Goal: Task Accomplishment & Management: Complete application form

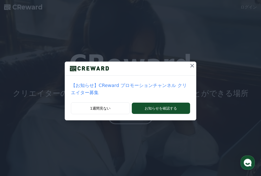
click at [117, 85] on p "【お知らせ】CReward プロモーションチャンネル クリエイター募集" at bounding box center [130, 89] width 119 height 14
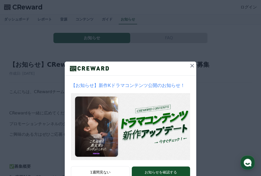
scroll to position [16, 0]
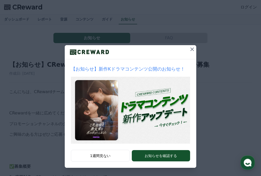
click at [40, 107] on div "【お知らせ】新作Kドラマコンテンツ公開のお知らせ！ 1週間見ない お知らせを確認する" at bounding box center [130, 80] width 261 height 193
click at [192, 50] on icon at bounding box center [192, 49] width 6 height 6
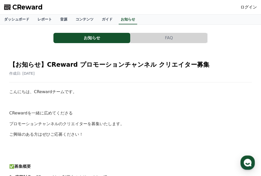
click at [39, 8] on span "CReward" at bounding box center [27, 7] width 30 height 8
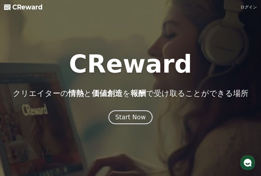
click at [247, 8] on link "ログイン" at bounding box center [248, 7] width 16 height 6
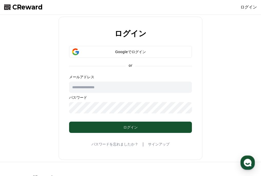
click at [138, 82] on input "text" at bounding box center [130, 87] width 123 height 11
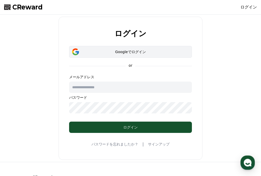
click at [144, 53] on div "Googleでログイン" at bounding box center [131, 51] width 108 height 5
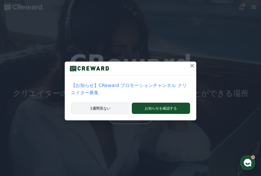
click at [103, 105] on button "1週間見ない" at bounding box center [100, 108] width 59 height 12
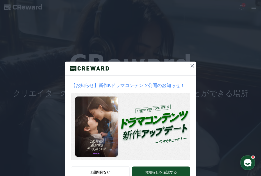
click at [187, 63] on div at bounding box center [131, 69] width 132 height 14
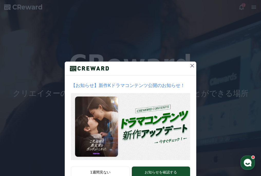
click at [187, 63] on div at bounding box center [131, 69] width 132 height 14
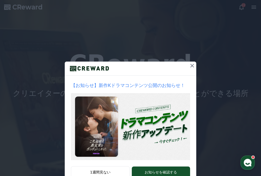
click at [191, 63] on icon at bounding box center [192, 66] width 6 height 6
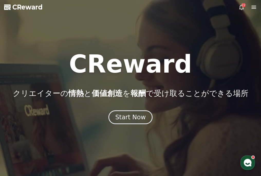
click at [254, 6] on icon at bounding box center [254, 7] width 6 height 6
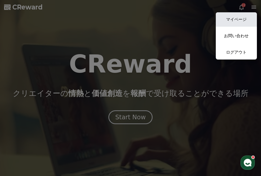
click at [245, 20] on link "マイページ" at bounding box center [236, 19] width 41 height 14
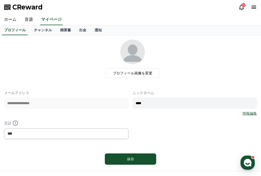
click at [21, 9] on span "CReward" at bounding box center [27, 7] width 30 height 8
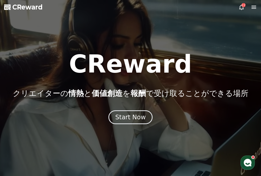
click at [251, 11] on div at bounding box center [130, 88] width 261 height 176
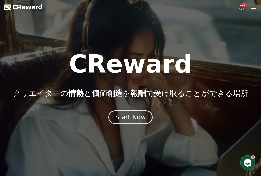
click at [254, 6] on icon at bounding box center [253, 7] width 5 height 3
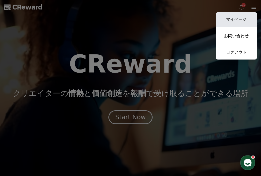
click at [239, 22] on link "マイページ" at bounding box center [236, 19] width 41 height 14
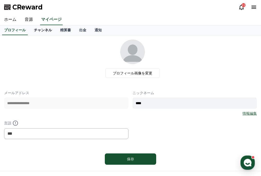
click at [46, 31] on link "チャンネル" at bounding box center [43, 30] width 26 height 10
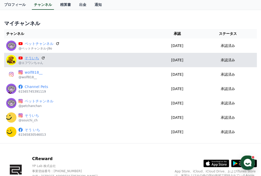
scroll to position [34, 0]
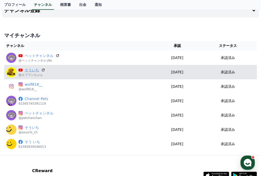
click at [35, 68] on link "そういち" at bounding box center [32, 70] width 14 height 5
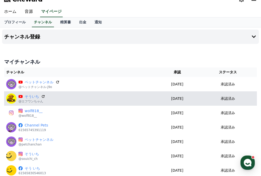
scroll to position [0, 0]
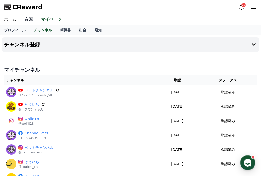
click at [30, 18] on link "音源" at bounding box center [29, 19] width 16 height 11
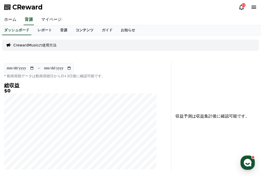
click at [87, 29] on link "コンテンツ" at bounding box center [84, 30] width 26 height 10
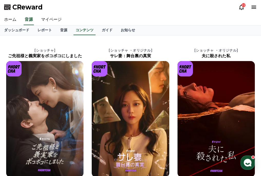
click at [73, 28] on div "ダッシュボード レポート 音源 コンテンツ ガイド お知らせ" at bounding box center [130, 30] width 261 height 10
click at [71, 29] on link "音源" at bounding box center [63, 30] width 15 height 10
click at [67, 29] on link "音源" at bounding box center [63, 30] width 11 height 10
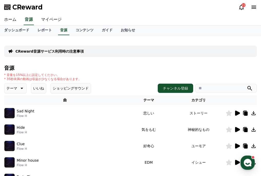
scroll to position [25, 0]
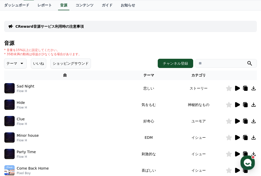
click at [236, 88] on icon at bounding box center [237, 88] width 5 height 5
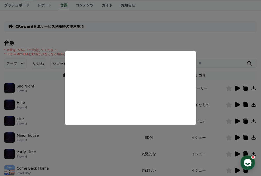
click at [219, 64] on button "close modal" at bounding box center [130, 88] width 261 height 176
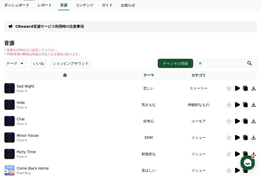
click at [42, 65] on button "いいね" at bounding box center [38, 63] width 15 height 10
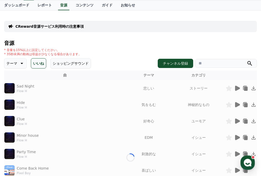
scroll to position [13, 0]
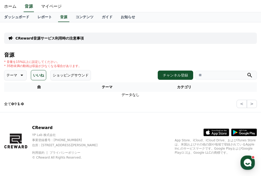
click at [19, 74] on icon at bounding box center [21, 75] width 6 height 6
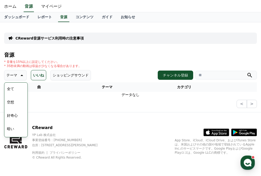
click at [13, 90] on button "全て" at bounding box center [10, 88] width 11 height 11
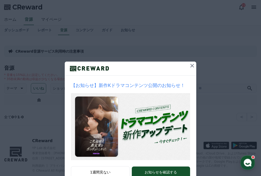
click at [193, 67] on icon at bounding box center [192, 66] width 6 height 6
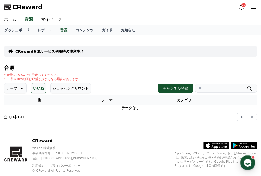
click at [13, 90] on p "テーマ" at bounding box center [11, 88] width 11 height 7
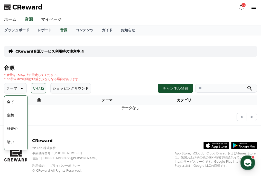
click at [45, 87] on button "いいね" at bounding box center [38, 88] width 15 height 10
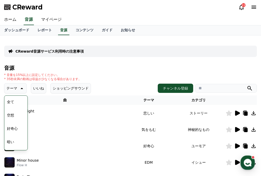
click at [236, 66] on h4 "音源" at bounding box center [130, 68] width 253 height 6
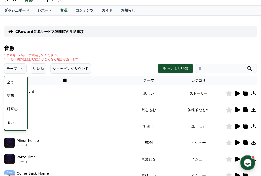
click at [118, 59] on div "* 音量を15%以上に設定してください。 * 35秒未満の動画は収益が少なくなる場合があります。" at bounding box center [130, 57] width 253 height 8
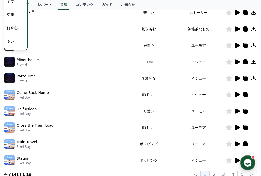
scroll to position [92, 0]
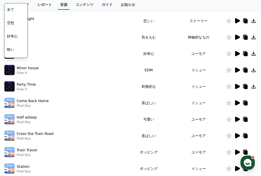
click at [236, 21] on icon at bounding box center [237, 20] width 5 height 5
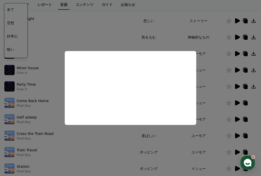
click at [211, 80] on button "close modal" at bounding box center [130, 88] width 261 height 176
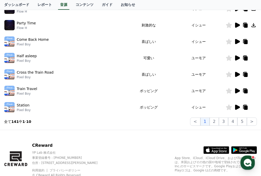
scroll to position [145, 0]
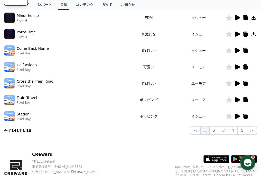
click at [236, 101] on icon at bounding box center [237, 99] width 5 height 5
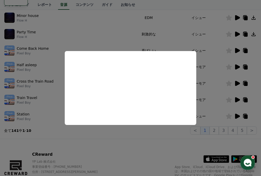
click at [203, 126] on button "close modal" at bounding box center [130, 88] width 261 height 176
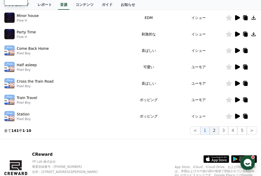
click at [217, 131] on button "2" at bounding box center [214, 131] width 9 height 8
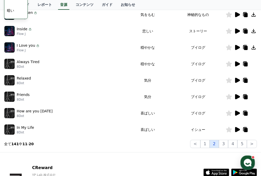
scroll to position [125, 0]
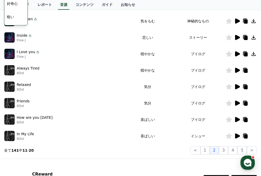
click at [239, 122] on icon at bounding box center [237, 120] width 6 height 6
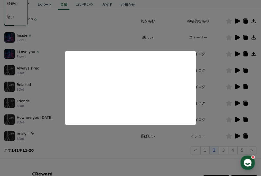
click at [166, 148] on button "close modal" at bounding box center [130, 88] width 261 height 176
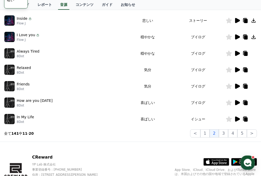
scroll to position [172, 0]
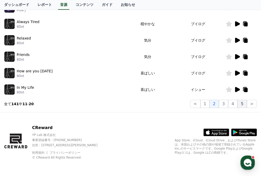
click at [244, 105] on button "5" at bounding box center [241, 104] width 9 height 8
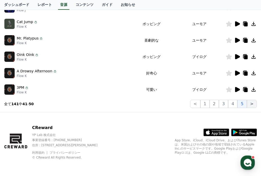
click at [252, 104] on button ">" at bounding box center [252, 104] width 10 height 8
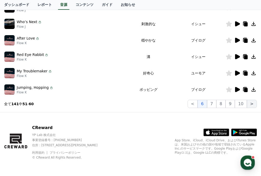
click at [252, 104] on button ">" at bounding box center [252, 104] width 10 height 8
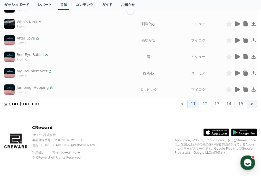
click at [252, 104] on button ">" at bounding box center [252, 104] width 10 height 8
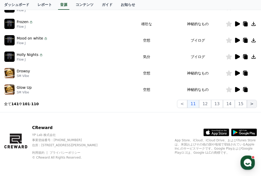
click at [252, 104] on button ">" at bounding box center [252, 104] width 10 height 8
click at [236, 57] on icon at bounding box center [237, 56] width 5 height 5
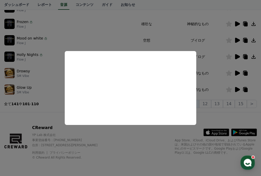
click at [215, 77] on button "close modal" at bounding box center [130, 88] width 261 height 176
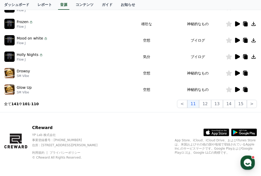
click at [222, 77] on td "神秘的なもの" at bounding box center [198, 73] width 56 height 16
click at [238, 89] on icon at bounding box center [237, 89] width 5 height 5
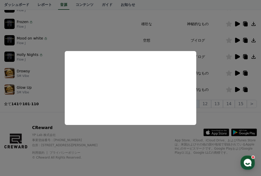
click at [220, 95] on button "close modal" at bounding box center [130, 88] width 261 height 176
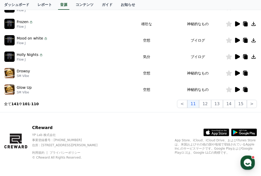
click at [226, 79] on td at bounding box center [241, 73] width 31 height 16
click at [238, 74] on icon at bounding box center [237, 73] width 5 height 5
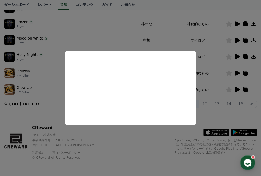
click at [212, 95] on button "close modal" at bounding box center [130, 88] width 261 height 176
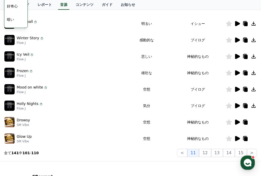
scroll to position [114, 0]
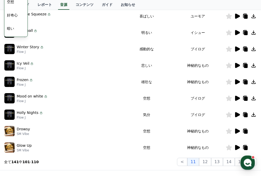
click at [235, 81] on icon at bounding box center [237, 82] width 6 height 6
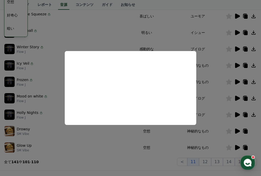
click at [210, 95] on button "close modal" at bounding box center [130, 88] width 261 height 176
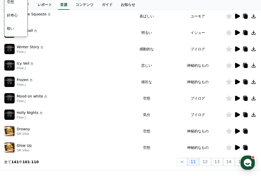
click at [210, 95] on td "ブイログ" at bounding box center [198, 98] width 56 height 16
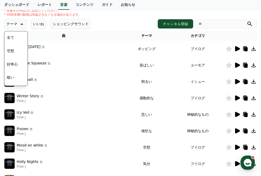
click at [210, 95] on td "ブイログ" at bounding box center [198, 98] width 56 height 16
click at [237, 64] on icon at bounding box center [237, 65] width 5 height 5
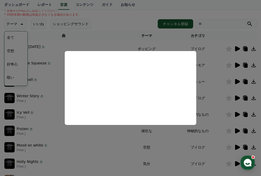
click at [209, 84] on button "close modal" at bounding box center [130, 88] width 261 height 176
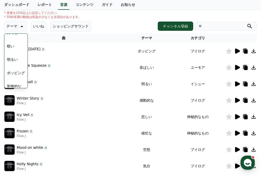
scroll to position [47, 0]
click at [15, 46] on button "明るい" at bounding box center [12, 45] width 15 height 11
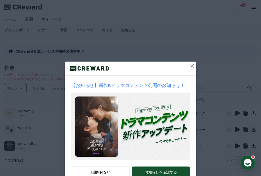
scroll to position [16, 0]
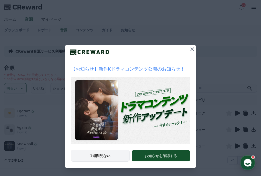
click at [113, 156] on button "1週間見ない" at bounding box center [100, 156] width 59 height 12
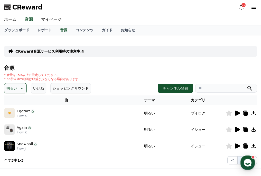
click at [235, 110] on icon at bounding box center [237, 113] width 6 height 6
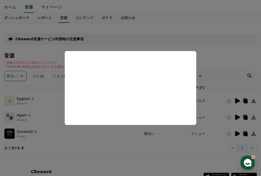
scroll to position [13, 0]
click at [220, 89] on button "close modal" at bounding box center [130, 88] width 261 height 176
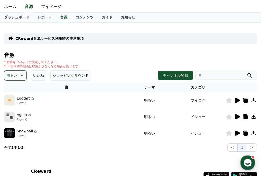
click at [235, 117] on icon at bounding box center [237, 117] width 6 height 6
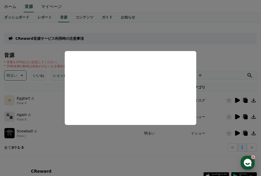
click at [201, 91] on button "close modal" at bounding box center [130, 88] width 261 height 176
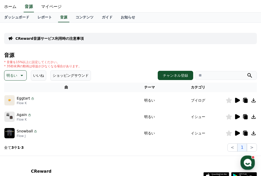
click at [231, 134] on icon at bounding box center [229, 133] width 6 height 6
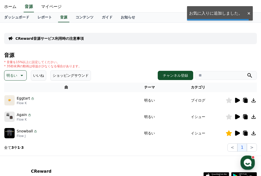
click at [237, 134] on icon at bounding box center [237, 133] width 5 height 5
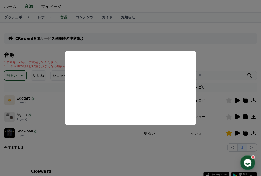
click at [206, 67] on button "close modal" at bounding box center [130, 88] width 261 height 176
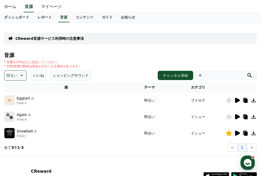
click at [231, 133] on icon at bounding box center [229, 133] width 6 height 6
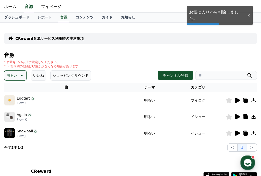
click at [18, 76] on icon at bounding box center [21, 75] width 6 height 6
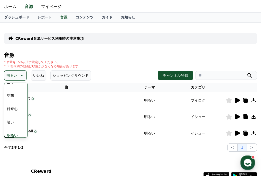
scroll to position [6, 0]
click at [11, 107] on button "好奇心" at bounding box center [12, 109] width 15 height 11
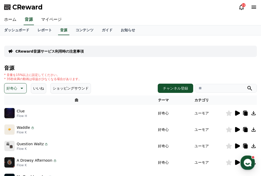
click at [237, 109] on td at bounding box center [241, 113] width 31 height 16
click at [237, 114] on icon at bounding box center [237, 113] width 5 height 5
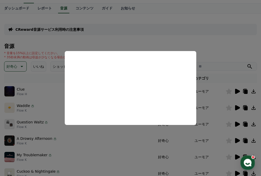
scroll to position [27, 0]
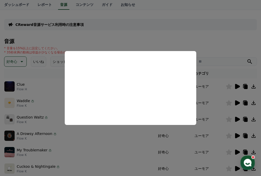
click at [130, 141] on button "close modal" at bounding box center [130, 88] width 261 height 176
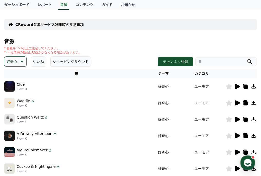
click at [238, 104] on icon at bounding box center [237, 102] width 5 height 5
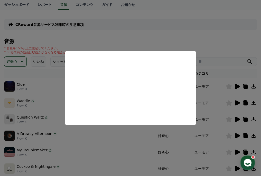
click at [207, 91] on button "close modal" at bounding box center [130, 88] width 261 height 176
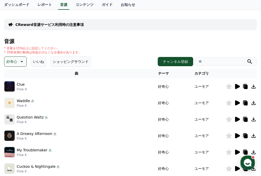
click at [238, 120] on icon at bounding box center [237, 119] width 5 height 5
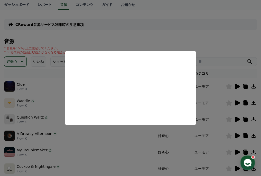
click at [216, 104] on button "close modal" at bounding box center [130, 88] width 261 height 176
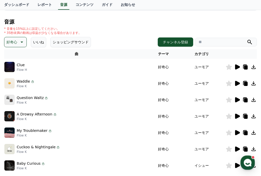
scroll to position [48, 0]
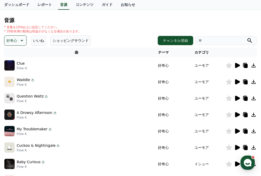
click at [233, 112] on div at bounding box center [241, 115] width 31 height 6
click at [238, 113] on icon at bounding box center [237, 115] width 6 height 6
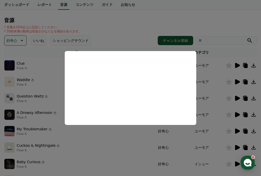
click at [215, 119] on button "close modal" at bounding box center [130, 88] width 261 height 176
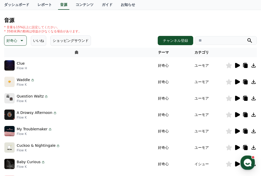
click at [235, 114] on icon at bounding box center [237, 115] width 6 height 6
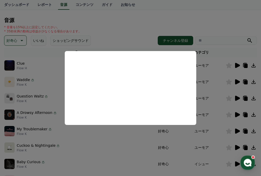
click at [216, 109] on button "close modal" at bounding box center [130, 88] width 261 height 176
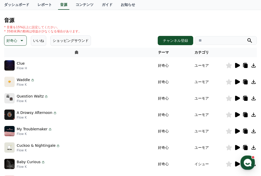
click at [228, 129] on icon at bounding box center [229, 131] width 6 height 6
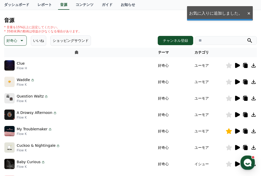
click at [237, 129] on icon at bounding box center [237, 131] width 6 height 6
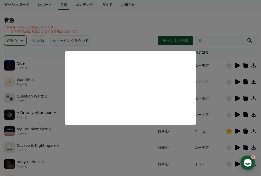
click at [213, 99] on button "close modal" at bounding box center [130, 88] width 261 height 176
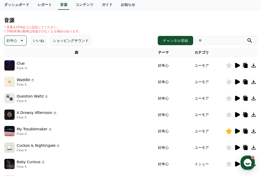
click at [228, 130] on icon at bounding box center [229, 131] width 6 height 6
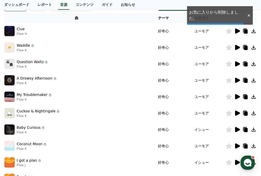
scroll to position [85, 0]
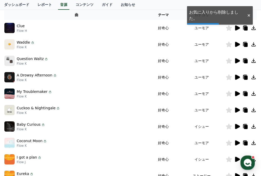
click at [238, 109] on icon at bounding box center [237, 110] width 5 height 5
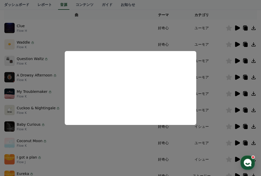
click at [212, 98] on button "close modal" at bounding box center [130, 88] width 261 height 176
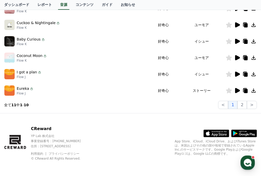
scroll to position [172, 0]
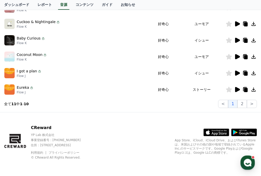
click at [236, 89] on icon at bounding box center [237, 89] width 5 height 5
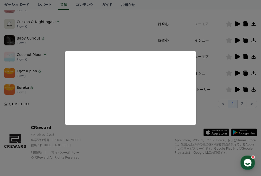
click at [217, 83] on button "close modal" at bounding box center [130, 88] width 261 height 176
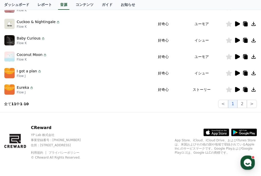
click at [237, 71] on icon at bounding box center [237, 73] width 6 height 6
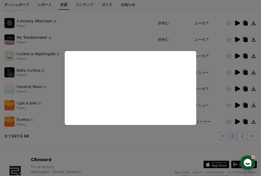
scroll to position [138, 0]
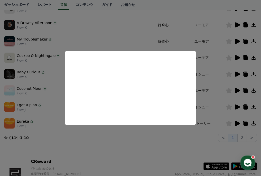
click at [214, 80] on button "close modal" at bounding box center [130, 88] width 261 height 176
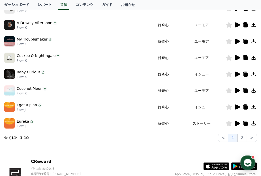
click at [235, 89] on icon at bounding box center [237, 91] width 6 height 6
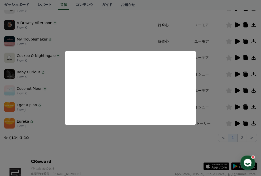
click at [220, 96] on button "close modal" at bounding box center [130, 88] width 261 height 176
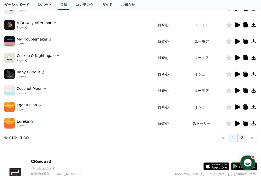
click at [244, 139] on button "2" at bounding box center [241, 138] width 9 height 8
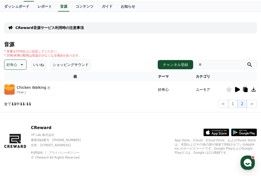
scroll to position [24, 0]
click at [234, 90] on icon at bounding box center [237, 90] width 6 height 6
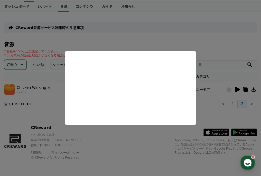
click at [215, 82] on button "close modal" at bounding box center [130, 88] width 261 height 176
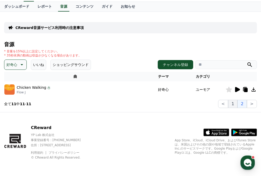
click at [237, 106] on button "1" at bounding box center [232, 104] width 9 height 8
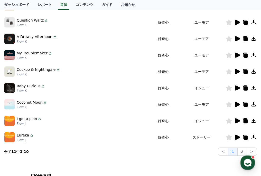
scroll to position [123, 0]
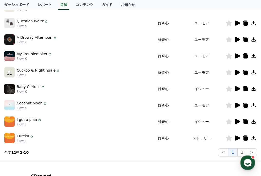
click at [237, 74] on icon at bounding box center [237, 72] width 5 height 5
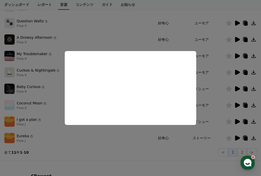
click at [219, 63] on button "close modal" at bounding box center [130, 88] width 261 height 176
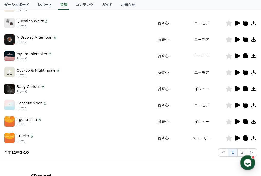
click at [239, 36] on icon at bounding box center [237, 39] width 6 height 6
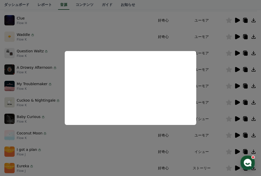
scroll to position [92, 0]
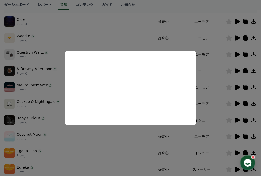
click at [216, 74] on button "close modal" at bounding box center [130, 88] width 261 height 176
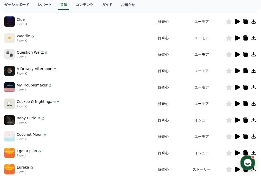
click at [236, 51] on td at bounding box center [241, 54] width 31 height 16
click at [236, 53] on icon at bounding box center [237, 54] width 5 height 5
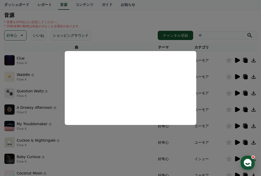
scroll to position [76, 0]
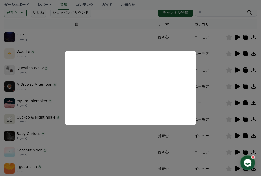
click at [229, 73] on button "close modal" at bounding box center [130, 88] width 261 height 176
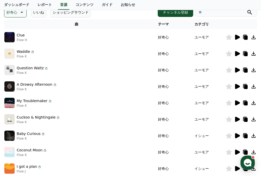
click at [237, 85] on icon at bounding box center [237, 86] width 5 height 5
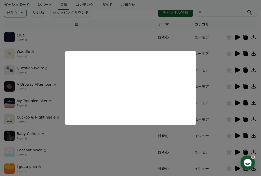
click at [221, 104] on button "close modal" at bounding box center [130, 88] width 261 height 176
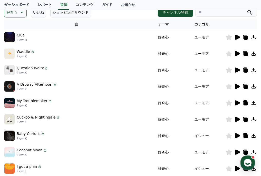
click at [236, 103] on icon at bounding box center [237, 102] width 5 height 5
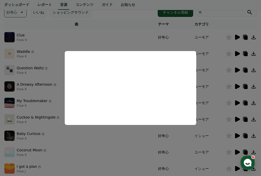
click at [203, 85] on button "close modal" at bounding box center [130, 88] width 261 height 176
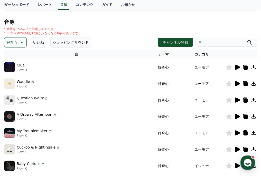
scroll to position [2, 0]
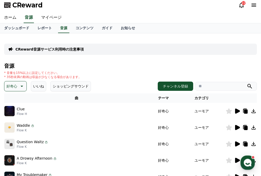
click at [6, 88] on p "好奇心" at bounding box center [11, 86] width 11 height 7
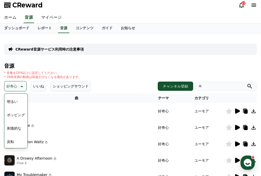
scroll to position [52, 0]
click at [17, 117] on button "ポッピング" at bounding box center [16, 114] width 22 height 11
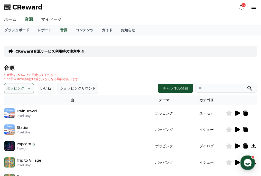
click at [236, 112] on icon at bounding box center [237, 113] width 5 height 5
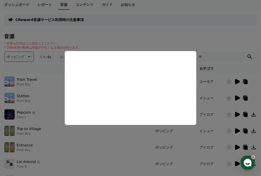
scroll to position [31, 0]
click at [233, 89] on button "close modal" at bounding box center [130, 88] width 261 height 176
click at [238, 100] on icon at bounding box center [237, 98] width 5 height 5
click at [228, 121] on button "close modal" at bounding box center [130, 88] width 261 height 176
click at [237, 117] on icon at bounding box center [237, 115] width 6 height 6
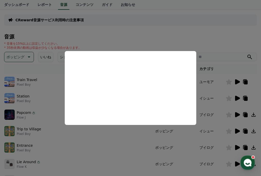
click at [228, 124] on button "close modal" at bounding box center [130, 88] width 261 height 176
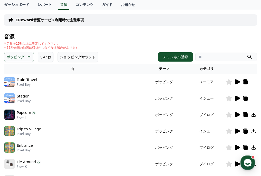
click at [239, 129] on icon at bounding box center [237, 131] width 6 height 6
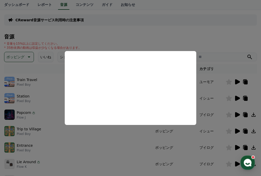
click at [226, 138] on button "close modal" at bounding box center [130, 88] width 261 height 176
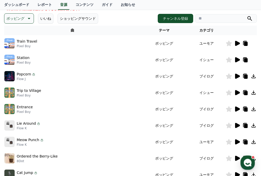
scroll to position [0, 0]
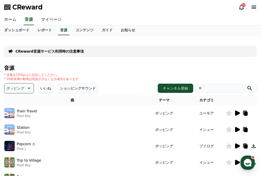
click at [19, 86] on p "ポッピング" at bounding box center [15, 88] width 18 height 7
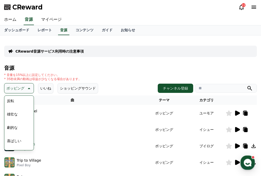
scroll to position [99, 0]
click at [14, 136] on button "喜ばしい" at bounding box center [14, 135] width 18 height 11
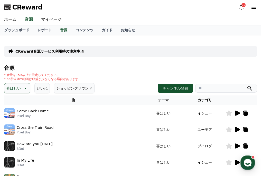
click at [235, 114] on icon at bounding box center [237, 113] width 5 height 5
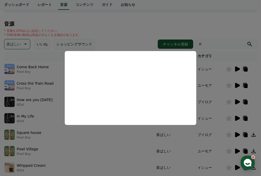
scroll to position [105, 0]
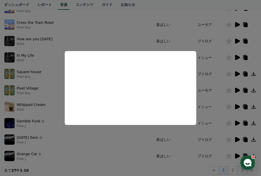
click at [211, 157] on button "close modal" at bounding box center [130, 88] width 261 height 176
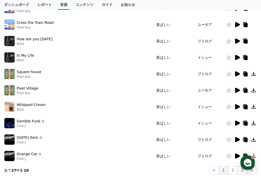
click at [233, 138] on div at bounding box center [241, 140] width 31 height 6
click at [242, 124] on icon at bounding box center [245, 123] width 6 height 6
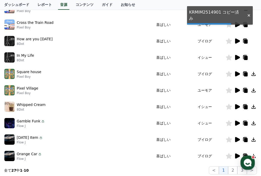
click at [237, 124] on icon at bounding box center [237, 123] width 5 height 5
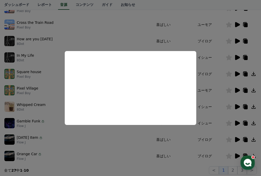
click at [151, 143] on button "close modal" at bounding box center [130, 88] width 261 height 176
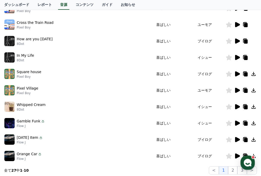
click at [237, 155] on icon at bounding box center [237, 156] width 5 height 5
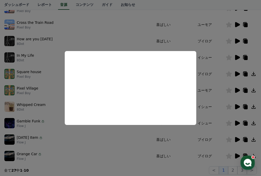
click at [231, 120] on button "close modal" at bounding box center [130, 88] width 261 height 176
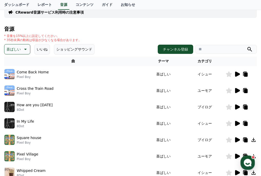
scroll to position [0, 0]
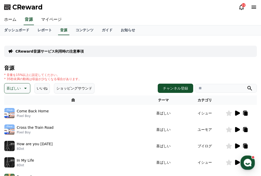
click at [21, 88] on button "喜ばしい" at bounding box center [17, 88] width 26 height 10
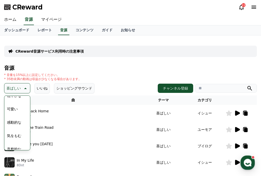
scroll to position [212, 0]
click at [17, 142] on button "喜劇的な" at bounding box center [14, 143] width 18 height 11
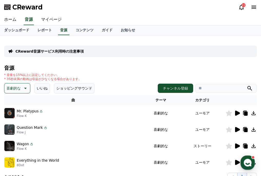
click at [239, 113] on icon at bounding box center [237, 113] width 5 height 5
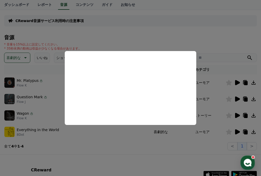
scroll to position [31, 0]
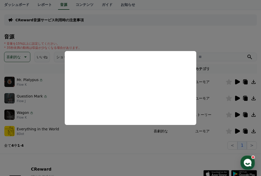
click at [234, 106] on button "close modal" at bounding box center [130, 88] width 261 height 176
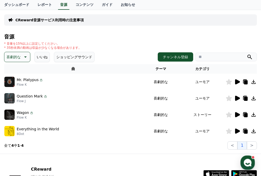
click at [239, 99] on icon at bounding box center [237, 98] width 5 height 5
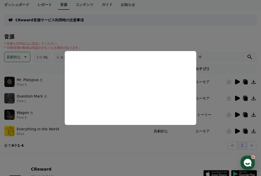
click at [203, 106] on button "close modal" at bounding box center [130, 88] width 261 height 176
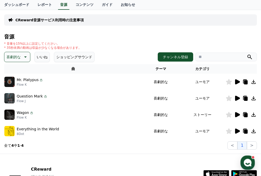
click at [237, 116] on icon at bounding box center [237, 114] width 5 height 5
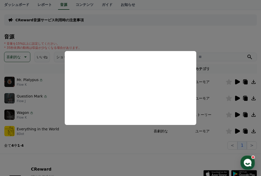
click at [215, 108] on button "close modal" at bounding box center [130, 88] width 261 height 176
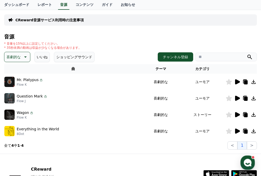
click at [237, 133] on icon at bounding box center [237, 131] width 5 height 5
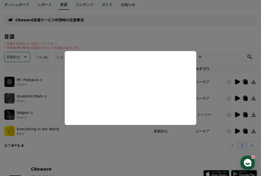
click at [212, 93] on button "close modal" at bounding box center [130, 88] width 261 height 176
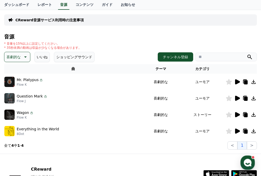
click at [20, 57] on p "喜劇的な" at bounding box center [13, 56] width 14 height 7
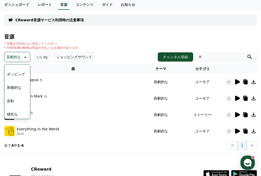
scroll to position [72, 0]
click at [11, 90] on button "反転" at bounding box center [10, 92] width 11 height 11
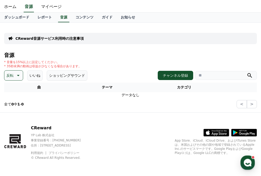
scroll to position [12, 0]
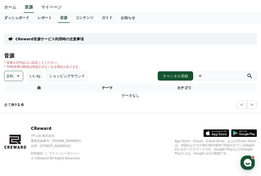
click at [21, 75] on button "反転" at bounding box center [13, 76] width 19 height 10
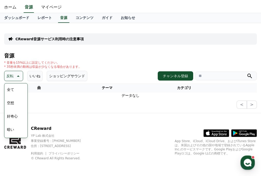
scroll to position [0, 0]
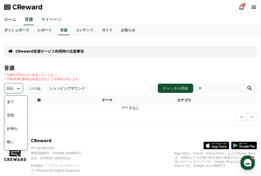
click at [13, 102] on button "全て" at bounding box center [10, 101] width 11 height 11
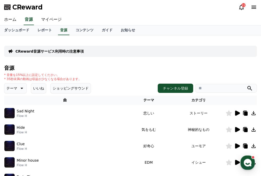
click at [236, 114] on icon at bounding box center [237, 113] width 5 height 5
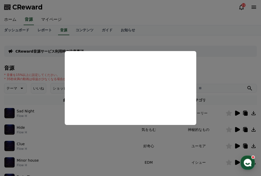
click at [214, 74] on button "close modal" at bounding box center [130, 88] width 261 height 176
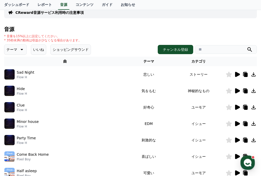
click at [235, 90] on icon at bounding box center [237, 90] width 5 height 5
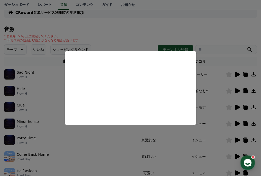
click at [216, 154] on button "close modal" at bounding box center [130, 88] width 261 height 176
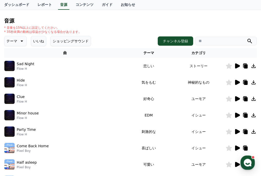
scroll to position [56, 0]
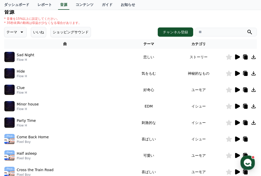
click at [235, 153] on icon at bounding box center [237, 156] width 6 height 6
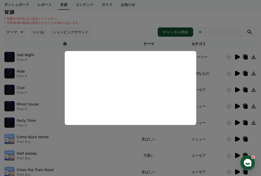
click at [219, 142] on button "close modal" at bounding box center [130, 88] width 261 height 176
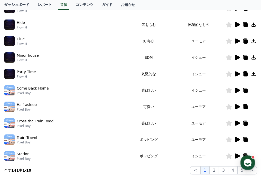
scroll to position [131, 0]
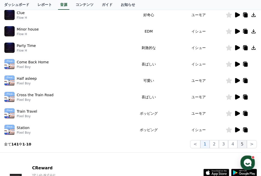
click at [244, 145] on button "5" at bounding box center [241, 144] width 9 height 8
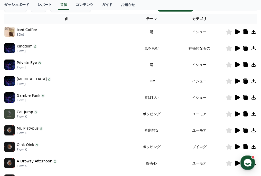
scroll to position [47, 0]
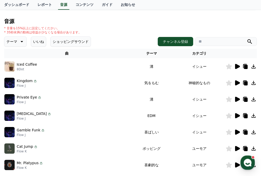
click at [237, 99] on icon at bounding box center [237, 99] width 5 height 5
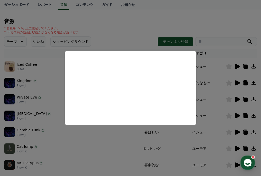
click at [211, 110] on button "close modal" at bounding box center [130, 88] width 261 height 176
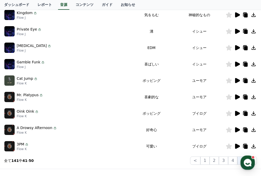
scroll to position [152, 0]
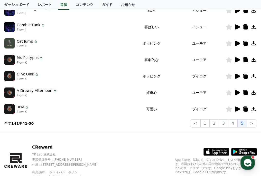
click at [251, 128] on div "CReward音源サービス利用時の注意事項 音源 * 音量を15%以上に設定してください。 * 35秒未満の動画は収益が少なくなる場合があります。 テーマ い…" at bounding box center [130, 7] width 257 height 244
click at [251, 126] on button ">" at bounding box center [252, 123] width 10 height 8
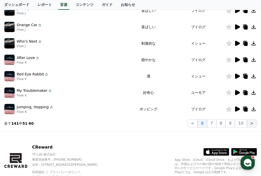
click at [251, 126] on button ">" at bounding box center [252, 123] width 10 height 8
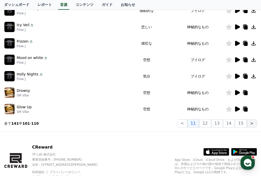
click at [251, 126] on button ">" at bounding box center [252, 123] width 10 height 8
click at [243, 125] on button "15" at bounding box center [241, 123] width 12 height 8
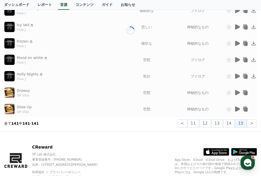
scroll to position [24, 0]
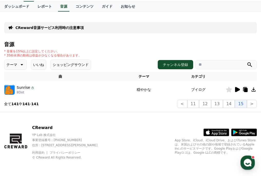
click at [239, 90] on icon at bounding box center [237, 89] width 5 height 5
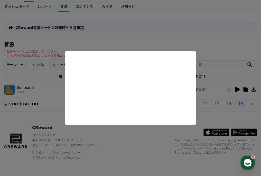
click at [226, 110] on button "close modal" at bounding box center [130, 88] width 261 height 176
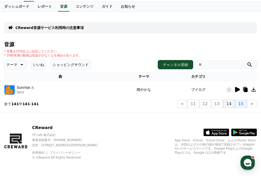
click at [230, 105] on button "14" at bounding box center [229, 104] width 12 height 8
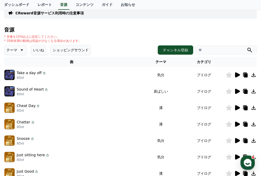
scroll to position [38, 0]
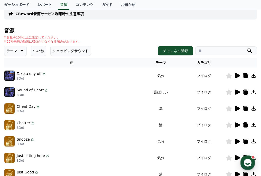
click at [238, 76] on icon at bounding box center [237, 75] width 5 height 5
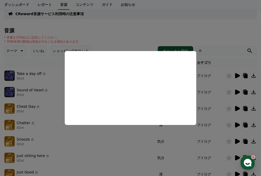
click at [192, 134] on button "close modal" at bounding box center [130, 88] width 261 height 176
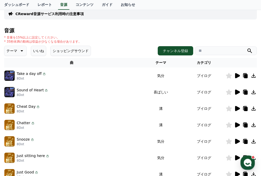
click at [237, 93] on icon at bounding box center [237, 92] width 5 height 5
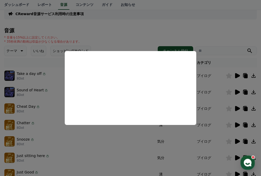
click at [203, 136] on button "close modal" at bounding box center [130, 88] width 261 height 176
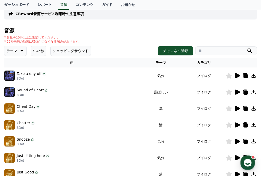
click at [202, 136] on td "ブイログ" at bounding box center [203, 141] width 43 height 16
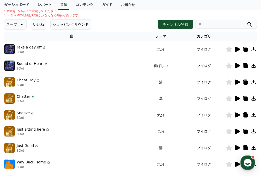
scroll to position [64, 0]
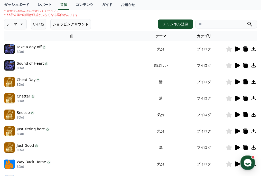
click at [234, 83] on icon at bounding box center [237, 82] width 6 height 6
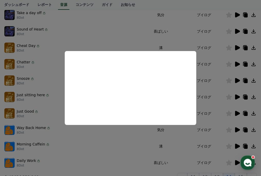
scroll to position [136, 0]
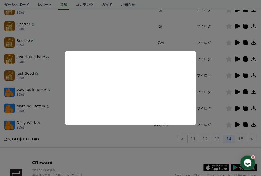
click at [177, 151] on button "close modal" at bounding box center [130, 88] width 261 height 176
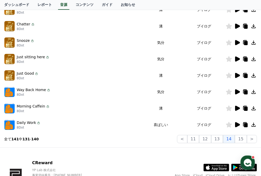
click at [235, 125] on icon at bounding box center [237, 125] width 6 height 6
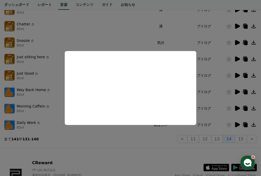
click at [221, 121] on button "close modal" at bounding box center [130, 88] width 261 height 176
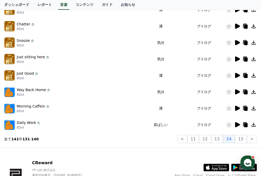
click at [238, 107] on icon at bounding box center [237, 108] width 5 height 5
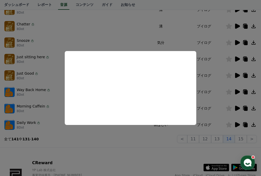
click at [223, 125] on button "close modal" at bounding box center [130, 88] width 261 height 176
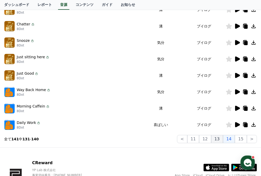
click at [222, 141] on button "13" at bounding box center [217, 139] width 12 height 8
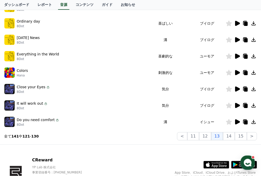
scroll to position [156, 0]
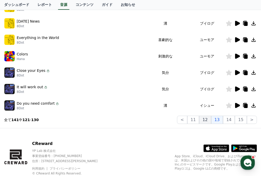
click at [205, 119] on button "12" at bounding box center [205, 120] width 12 height 8
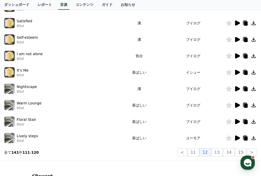
scroll to position [118, 0]
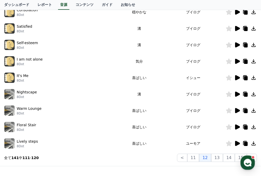
click at [238, 63] on icon at bounding box center [237, 61] width 6 height 6
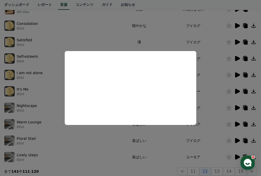
scroll to position [98, 0]
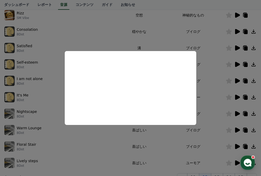
click at [216, 99] on button "close modal" at bounding box center [130, 88] width 261 height 176
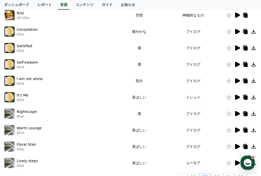
click at [233, 32] on div at bounding box center [241, 32] width 31 height 6
click at [236, 32] on icon at bounding box center [237, 31] width 5 height 5
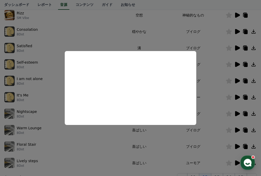
click at [60, 114] on button "close modal" at bounding box center [130, 88] width 261 height 176
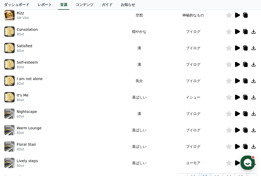
click at [234, 15] on icon at bounding box center [237, 15] width 6 height 6
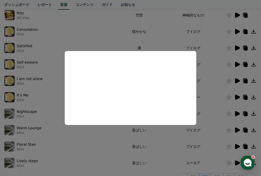
click at [62, 91] on button "close modal" at bounding box center [130, 88] width 261 height 176
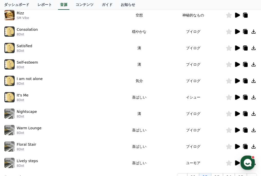
scroll to position [120, 0]
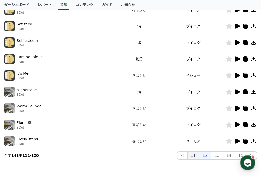
click at [199, 159] on button "11" at bounding box center [193, 156] width 12 height 8
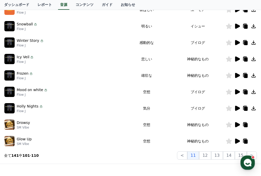
scroll to position [129, 0]
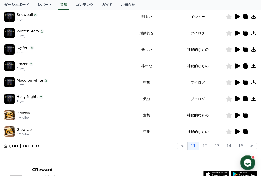
click at [235, 132] on icon at bounding box center [237, 132] width 6 height 6
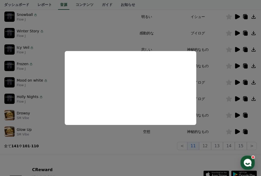
click at [211, 117] on button "close modal" at bounding box center [130, 88] width 261 height 176
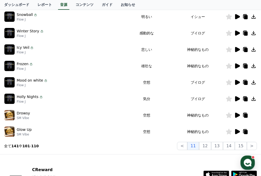
click at [239, 114] on icon at bounding box center [237, 115] width 6 height 6
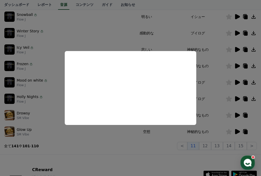
click at [218, 115] on button "close modal" at bounding box center [130, 88] width 261 height 176
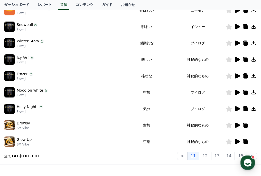
scroll to position [154, 0]
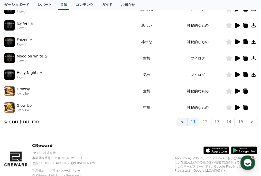
click at [187, 123] on button "<" at bounding box center [182, 122] width 10 height 8
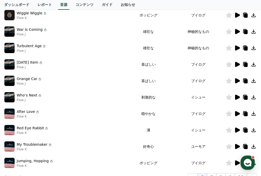
scroll to position [172, 0]
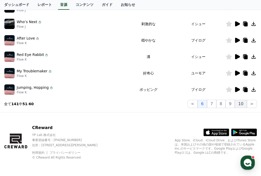
click at [239, 106] on button "10" at bounding box center [241, 104] width 12 height 8
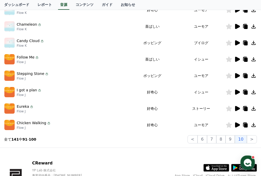
scroll to position [172, 0]
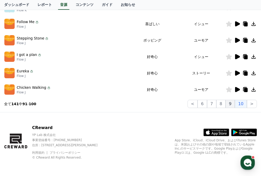
click at [232, 106] on button "9" at bounding box center [230, 104] width 9 height 8
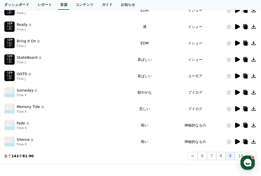
scroll to position [167, 0]
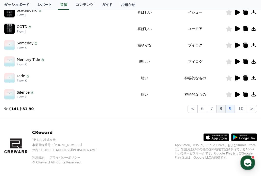
click at [225, 111] on button "8" at bounding box center [220, 109] width 9 height 8
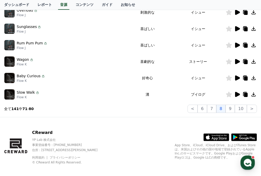
click at [144, 97] on td "溝" at bounding box center [147, 94] width 46 height 16
click at [16, 90] on div "Slow Walk Flow K" at bounding box center [64, 94] width 120 height 10
click at [236, 96] on icon at bounding box center [237, 94] width 5 height 5
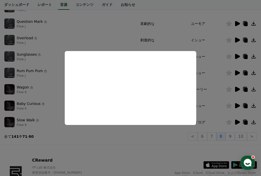
scroll to position [140, 0]
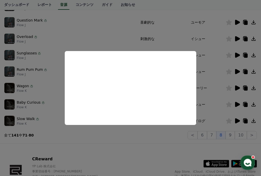
click at [30, 116] on button "close modal" at bounding box center [130, 88] width 261 height 176
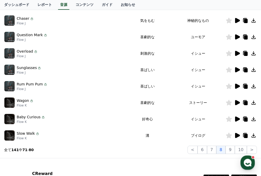
scroll to position [160, 0]
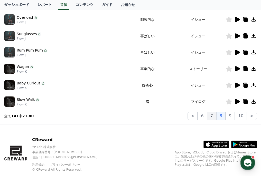
click at [214, 115] on button "7" at bounding box center [211, 116] width 9 height 8
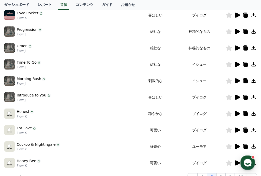
scroll to position [159, 0]
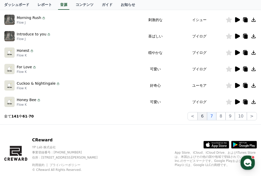
click at [204, 117] on button "6" at bounding box center [202, 116] width 9 height 8
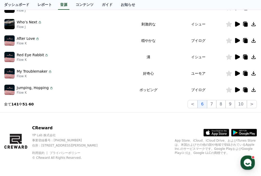
scroll to position [172, 0]
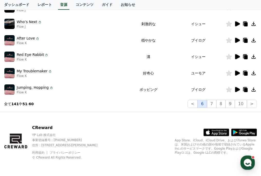
click at [200, 105] on button "6" at bounding box center [202, 104] width 9 height 8
click at [198, 105] on button "<" at bounding box center [193, 104] width 10 height 8
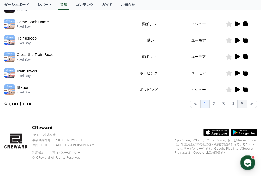
click at [246, 105] on button "5" at bounding box center [241, 104] width 9 height 8
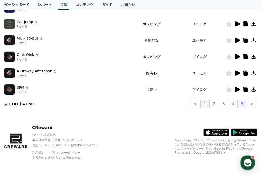
click at [207, 107] on button "1" at bounding box center [204, 104] width 9 height 8
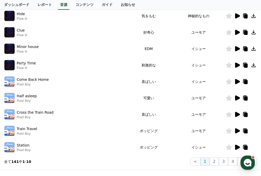
scroll to position [88, 0]
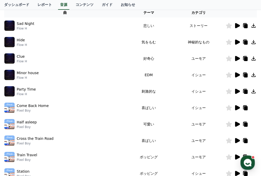
click at [235, 90] on icon at bounding box center [237, 91] width 5 height 5
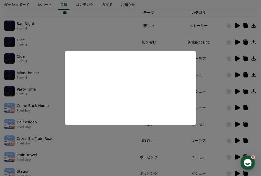
click at [46, 110] on button "close modal" at bounding box center [130, 88] width 261 height 176
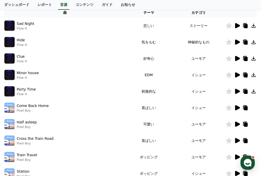
click at [240, 73] on div at bounding box center [241, 75] width 31 height 6
click at [236, 73] on icon at bounding box center [237, 74] width 5 height 5
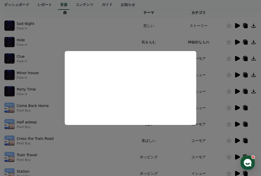
click at [214, 80] on button "close modal" at bounding box center [130, 88] width 261 height 176
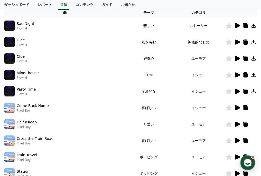
click at [240, 28] on div at bounding box center [241, 26] width 31 height 6
click at [238, 27] on icon at bounding box center [237, 26] width 6 height 6
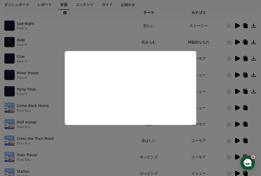
click at [171, 127] on button "close modal" at bounding box center [130, 88] width 261 height 176
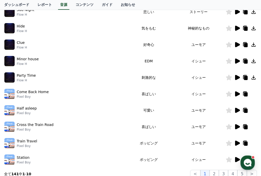
scroll to position [117, 0]
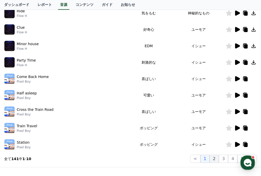
click at [218, 158] on button "2" at bounding box center [214, 159] width 9 height 8
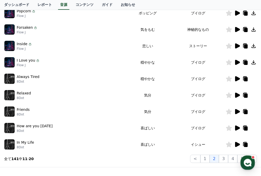
click at [235, 96] on icon at bounding box center [237, 95] width 5 height 5
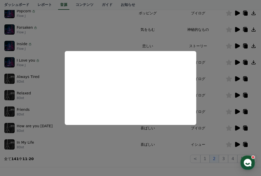
click at [171, 136] on button "close modal" at bounding box center [130, 88] width 261 height 176
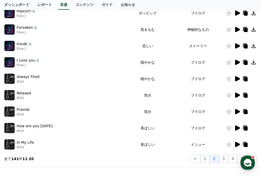
click at [236, 76] on icon at bounding box center [237, 79] width 6 height 6
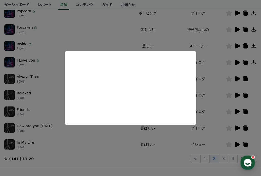
click at [219, 115] on button "close modal" at bounding box center [130, 88] width 261 height 176
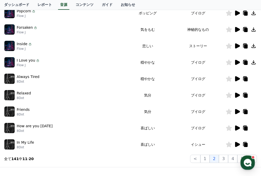
click at [236, 108] on td at bounding box center [241, 112] width 31 height 16
click at [222, 159] on button "3" at bounding box center [223, 159] width 9 height 8
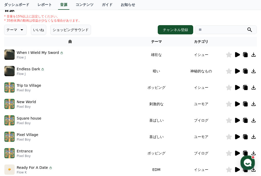
scroll to position [42, 0]
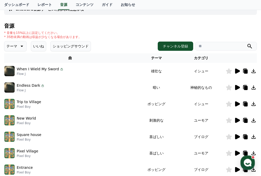
click at [236, 104] on icon at bounding box center [237, 103] width 5 height 5
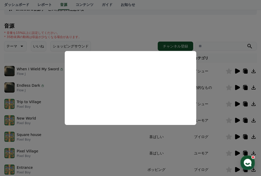
click at [159, 135] on button "close modal" at bounding box center [130, 88] width 261 height 176
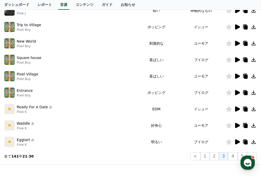
scroll to position [126, 0]
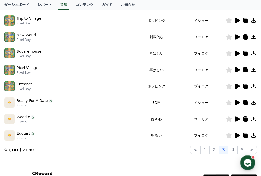
click at [238, 104] on icon at bounding box center [237, 102] width 5 height 5
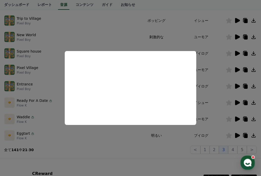
click at [162, 136] on button "close modal" at bounding box center [130, 88] width 261 height 176
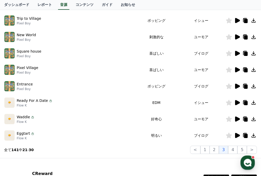
click at [238, 118] on icon at bounding box center [237, 119] width 5 height 5
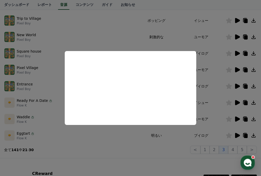
click at [190, 141] on button "close modal" at bounding box center [130, 88] width 261 height 176
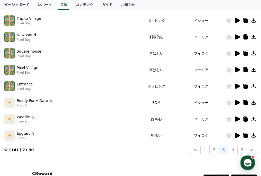
click at [236, 134] on icon at bounding box center [237, 135] width 5 height 5
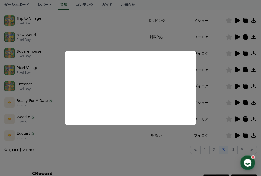
click at [153, 143] on button "close modal" at bounding box center [130, 88] width 261 height 176
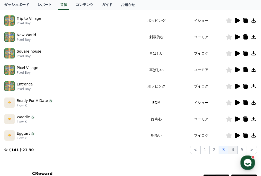
click at [232, 152] on button "4" at bounding box center [232, 150] width 9 height 8
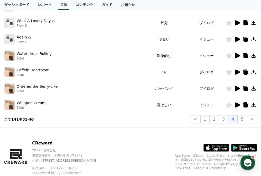
scroll to position [167, 0]
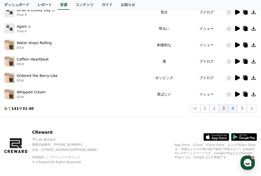
click at [222, 109] on button "3" at bounding box center [223, 109] width 9 height 8
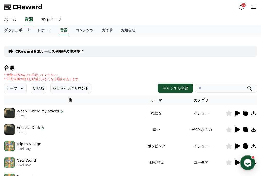
click at [255, 6] on icon at bounding box center [253, 7] width 5 height 3
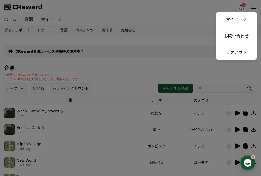
click at [155, 50] on button "close" at bounding box center [130, 88] width 261 height 176
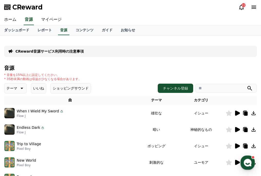
click at [34, 9] on span "CReward" at bounding box center [27, 7] width 30 height 8
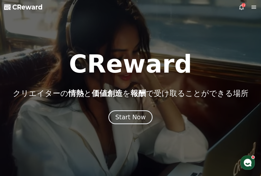
click at [254, 6] on icon at bounding box center [253, 7] width 5 height 3
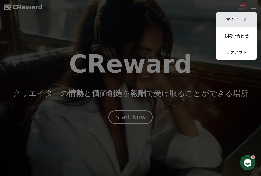
click at [245, 25] on link "マイページ" at bounding box center [236, 19] width 41 height 14
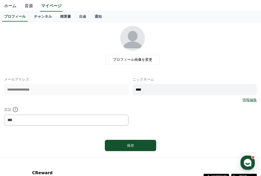
scroll to position [15, 0]
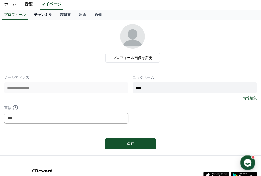
click at [44, 16] on link "チャンネル" at bounding box center [43, 15] width 26 height 10
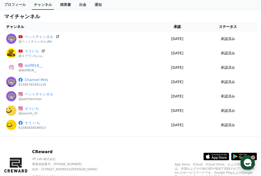
scroll to position [26, 0]
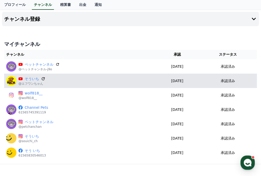
click at [43, 77] on icon at bounding box center [43, 79] width 5 height 5
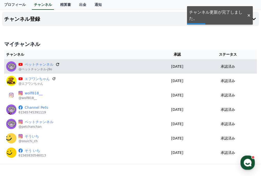
click at [58, 63] on icon at bounding box center [57, 64] width 3 height 3
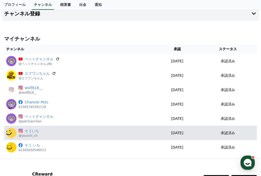
scroll to position [0, 0]
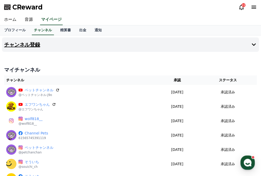
click at [251, 42] on icon at bounding box center [254, 45] width 6 height 6
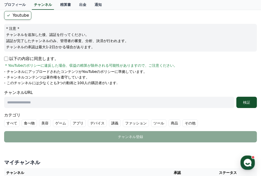
scroll to position [50, 0]
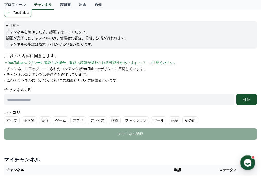
click at [48, 100] on input "text" at bounding box center [119, 99] width 230 height 11
paste input "**********"
type input "**********"
click at [248, 99] on div "検証" at bounding box center [246, 99] width 16 height 5
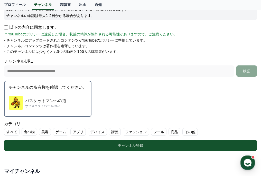
scroll to position [96, 0]
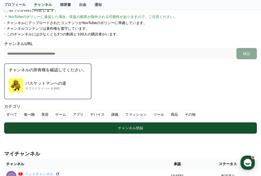
click at [23, 90] on img "button" at bounding box center [16, 85] width 14 height 14
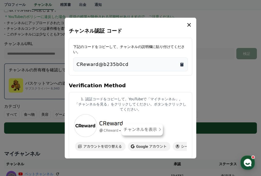
click at [180, 63] on icon "Copy to clipboard" at bounding box center [181, 64] width 5 height 5
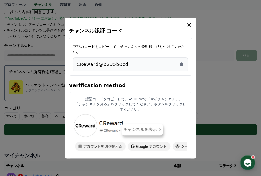
click at [173, 87] on h4 "Verification Method" at bounding box center [130, 85] width 123 height 14
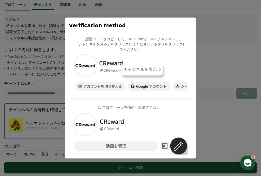
scroll to position [67, 0]
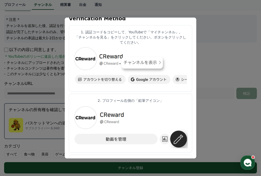
click at [182, 62] on img "modal" at bounding box center [130, 67] width 115 height 40
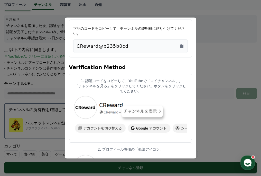
scroll to position [0, 0]
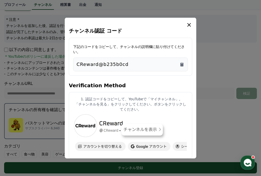
click at [190, 23] on icon "modal" at bounding box center [189, 25] width 6 height 6
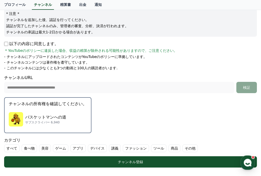
scroll to position [68, 0]
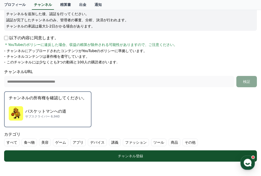
click at [137, 104] on form "**********" at bounding box center [130, 76] width 253 height 172
click at [34, 104] on div "バスケットマンへの道 サブスクライバー 6,940" at bounding box center [48, 113] width 78 height 21
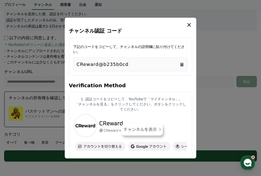
scroll to position [227, 0]
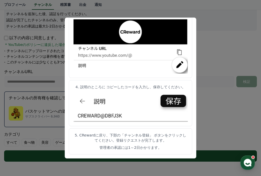
click at [171, 103] on img "modal" at bounding box center [130, 107] width 115 height 30
click at [181, 65] on img "modal" at bounding box center [130, 40] width 115 height 68
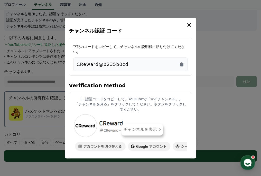
click at [153, 64] on div "CReward@b235b0cd" at bounding box center [131, 64] width 108 height 7
click at [189, 22] on icon "modal" at bounding box center [189, 25] width 6 height 6
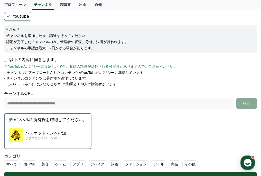
scroll to position [39, 0]
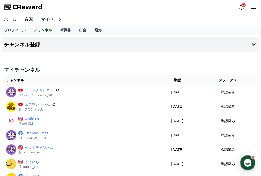
click at [68, 43] on button "チャンネル登録" at bounding box center [130, 45] width 257 height 14
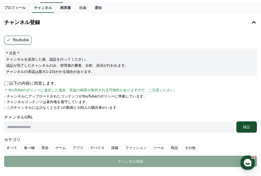
scroll to position [44, 0]
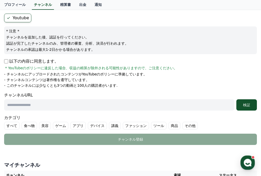
click at [95, 105] on input "text" at bounding box center [119, 104] width 230 height 11
paste input "**********"
type input "**********"
click at [246, 105] on div "検証" at bounding box center [246, 104] width 16 height 5
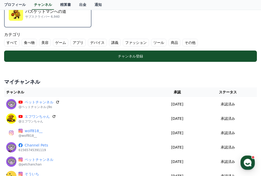
scroll to position [167, 0]
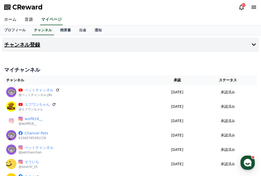
click at [208, 47] on button "チャンネル登録" at bounding box center [130, 45] width 257 height 14
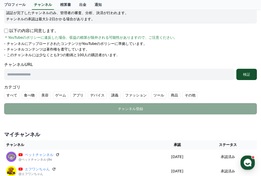
scroll to position [55, 0]
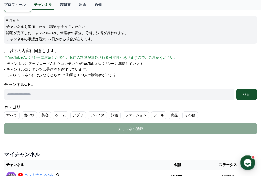
click at [138, 91] on input "text" at bounding box center [119, 94] width 230 height 11
paste input "**********"
type input "**********"
click at [243, 93] on div "検証" at bounding box center [246, 94] width 16 height 5
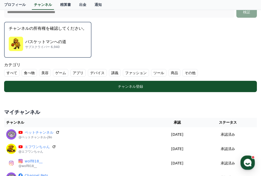
scroll to position [135, 0]
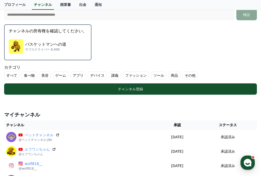
click at [64, 51] on p "サブスクライバー 6,940" at bounding box center [45, 50] width 41 height 4
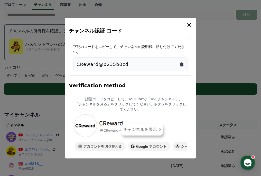
click at [179, 67] on icon "Copy to clipboard" at bounding box center [181, 64] width 5 height 5
click at [210, 67] on button "close modal" at bounding box center [130, 88] width 261 height 176
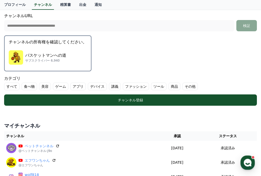
scroll to position [183, 0]
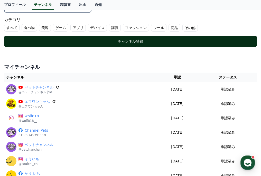
click at [136, 44] on button "チャンネル登録" at bounding box center [130, 41] width 253 height 11
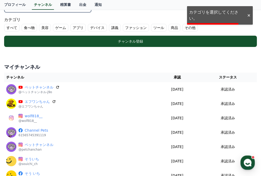
scroll to position [97, 0]
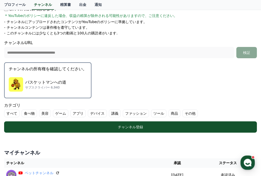
click at [192, 114] on label "その他" at bounding box center [189, 114] width 15 height 8
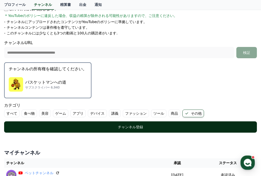
click at [181, 125] on div "チャンネル登録" at bounding box center [130, 127] width 232 height 5
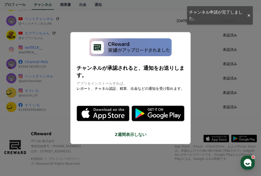
scroll to position [55, 0]
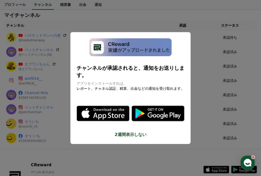
click at [142, 51] on img "modal" at bounding box center [130, 47] width 82 height 18
click at [203, 59] on button "close modal" at bounding box center [130, 88] width 261 height 176
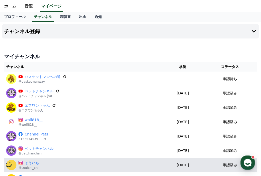
scroll to position [31, 0]
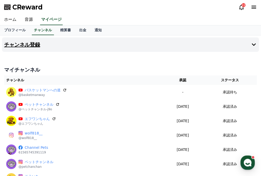
click at [57, 46] on button "チャンネル登録" at bounding box center [130, 45] width 257 height 14
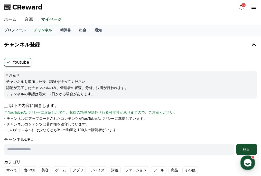
click at [25, 146] on input "text" at bounding box center [119, 149] width 230 height 11
paste input "**********"
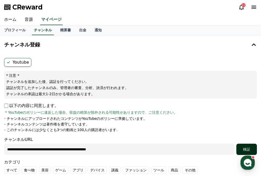
type input "**********"
click at [239, 148] on div "検証" at bounding box center [246, 149] width 16 height 5
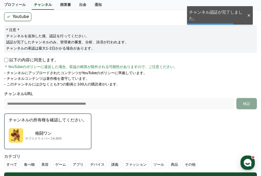
scroll to position [59, 0]
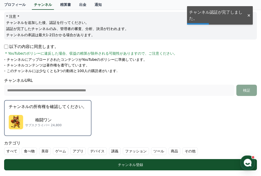
click at [71, 115] on div "格闘ワン サブスクライバー 24,800" at bounding box center [48, 122] width 78 height 21
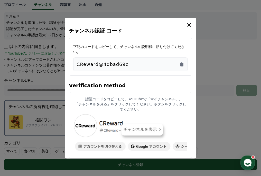
scroll to position [5, 0]
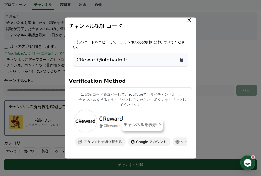
click at [183, 61] on icon "Copy to clipboard" at bounding box center [181, 60] width 3 height 4
click at [196, 67] on div "チャンネル認証 コード 下記のコードをコピーして、チャンネルの説明欄に貼り付けてください。 CReward@4dbad69c Verification Met…" at bounding box center [131, 88] width 132 height 141
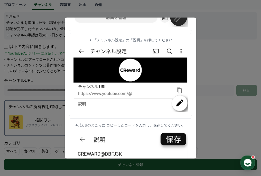
scroll to position [227, 0]
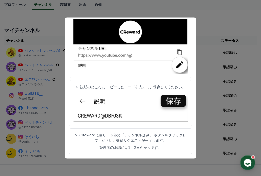
click at [196, 104] on button "close modal" at bounding box center [130, 88] width 261 height 176
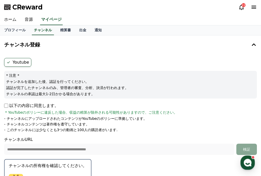
scroll to position [91, 0]
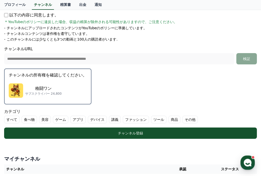
click at [194, 116] on label "その他" at bounding box center [189, 120] width 15 height 8
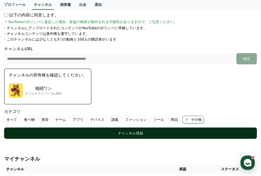
click at [189, 134] on div "チャンネル登録" at bounding box center [130, 133] width 232 height 5
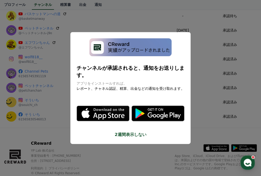
click at [108, 113] on icon "modal" at bounding box center [115, 114] width 28 height 16
click at [108, 4] on button "close modal" at bounding box center [130, 88] width 261 height 176
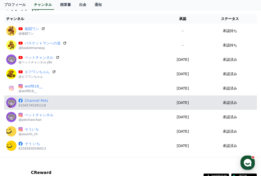
scroll to position [61, 0]
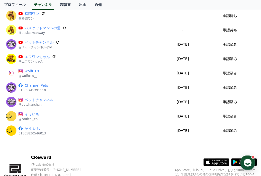
scroll to position [70, 0]
